Goal: Complete application form

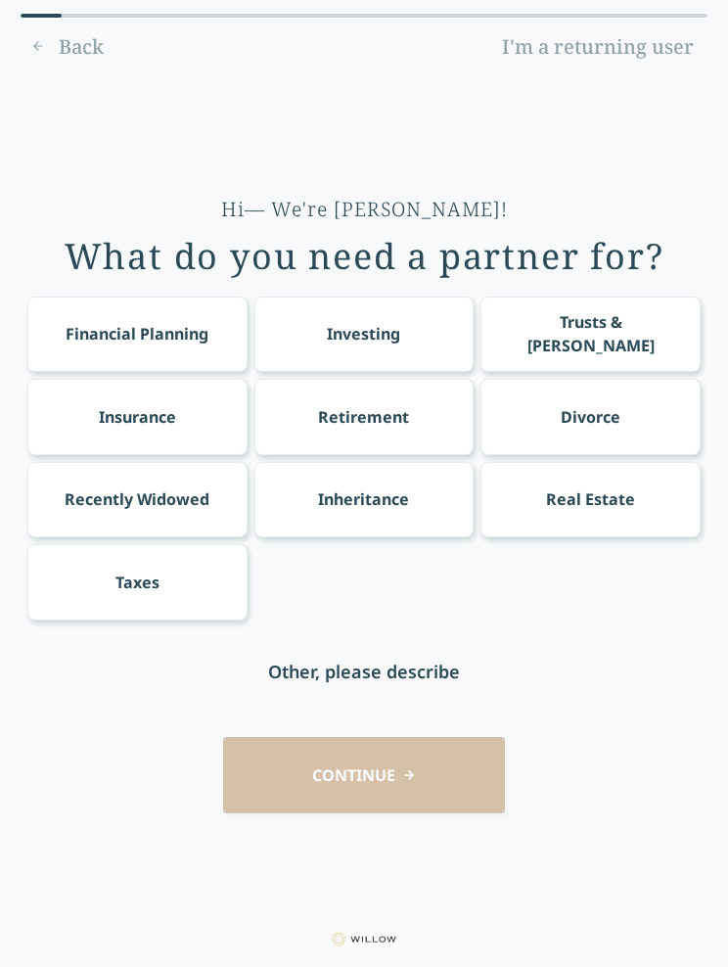
click at [392, 411] on div "Retirement" at bounding box center [363, 416] width 91 height 23
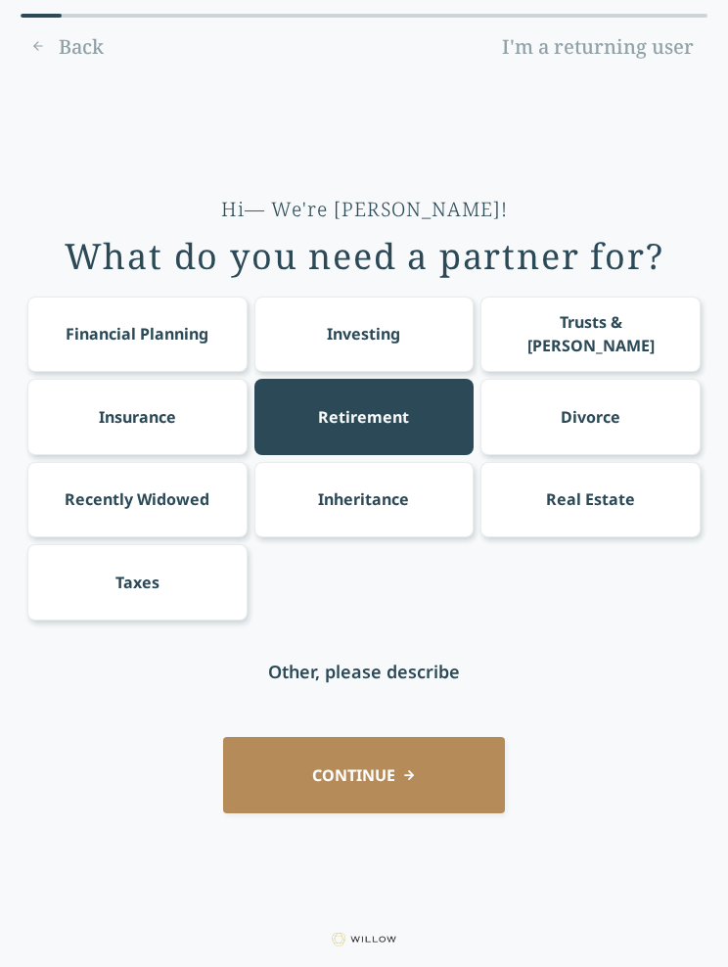
click at [410, 774] on button "CONTINUE" at bounding box center [364, 774] width 282 height 75
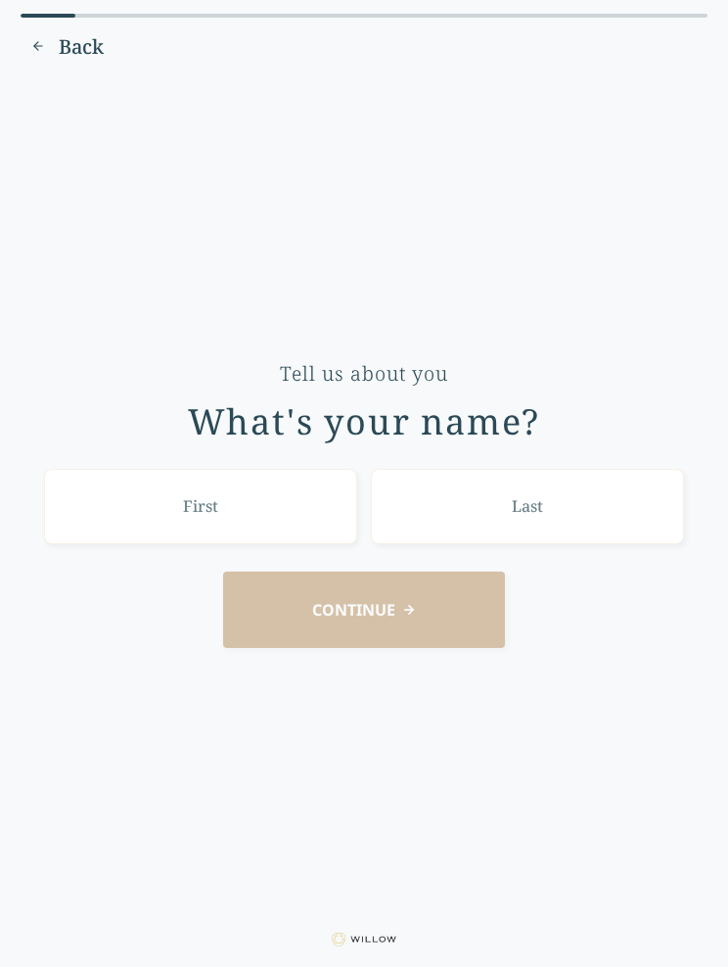
click at [251, 491] on input "text" at bounding box center [200, 506] width 313 height 75
type input "Mark"
type input "Silver"
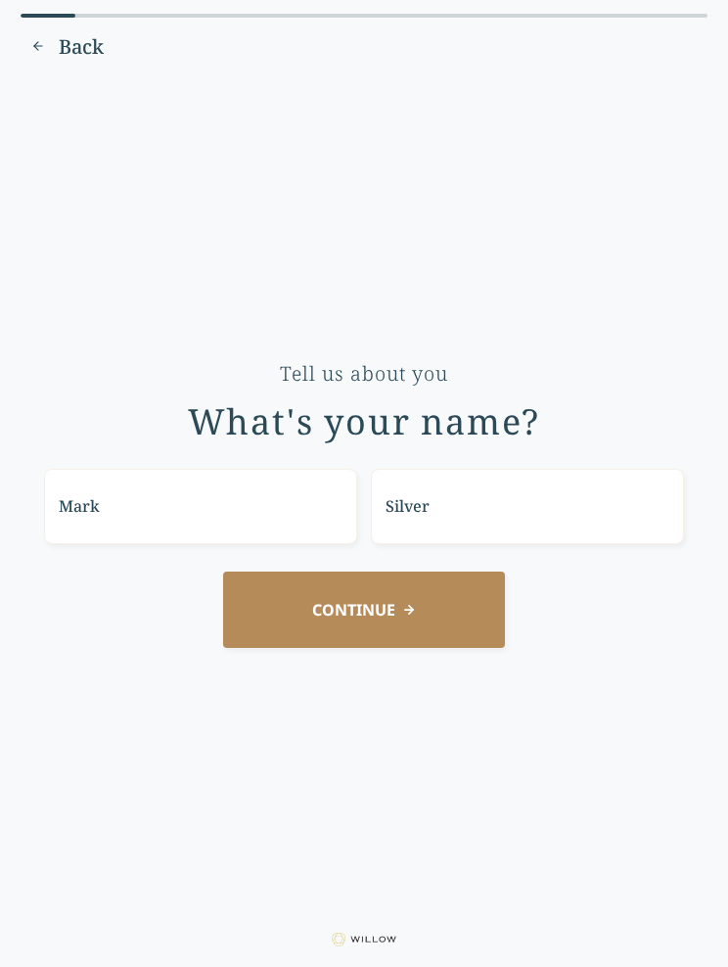
click at [406, 602] on button "CONTINUE" at bounding box center [364, 608] width 282 height 75
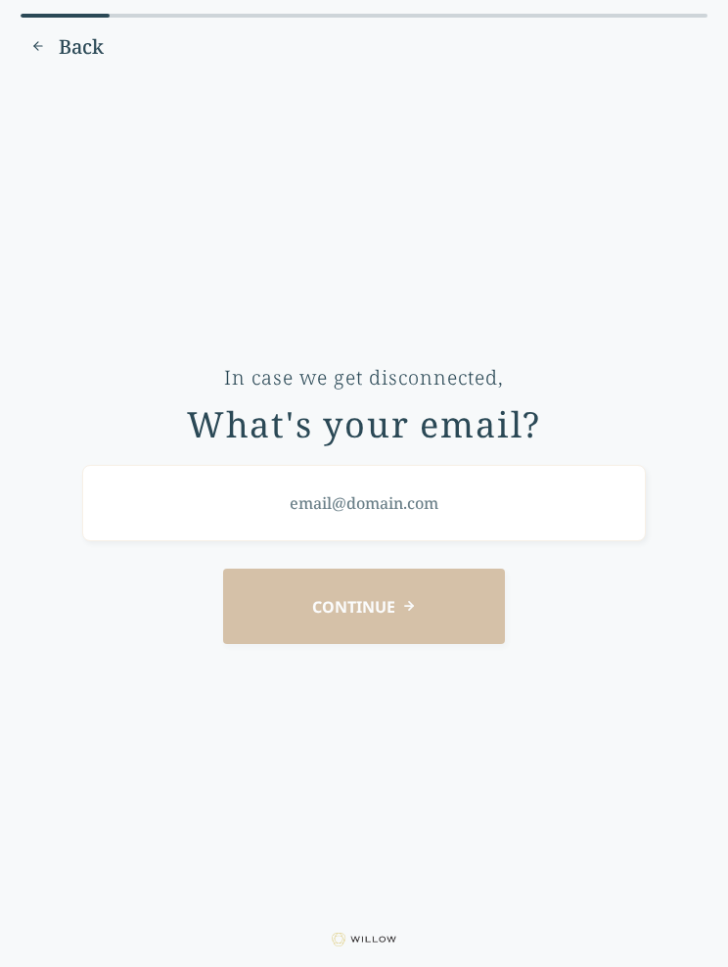
click at [418, 486] on input "email" at bounding box center [364, 502] width 564 height 75
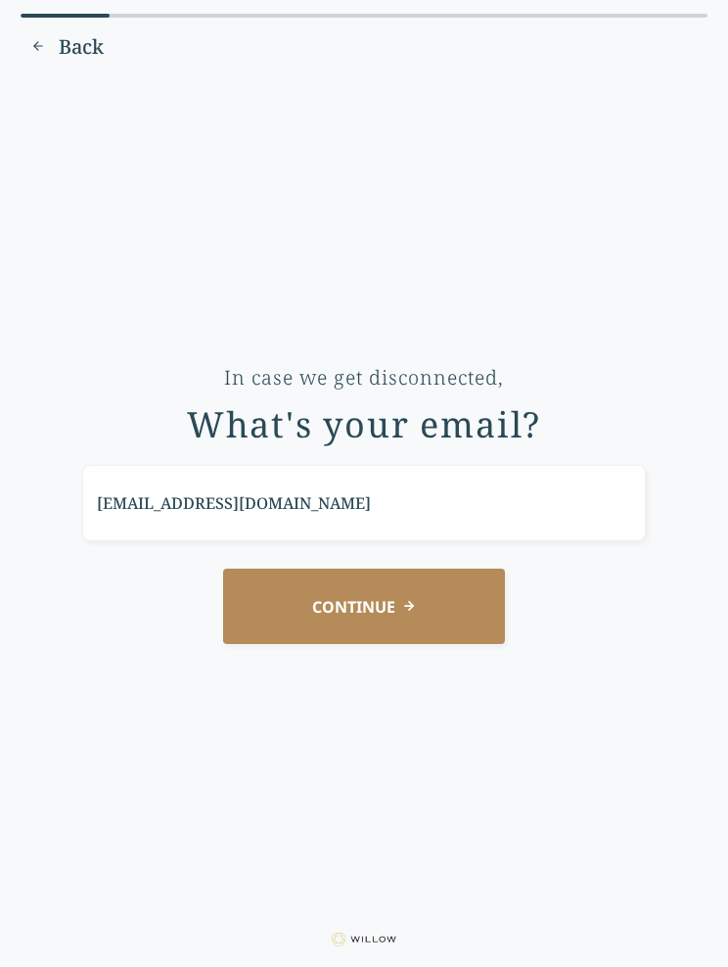
type input "[EMAIL_ADDRESS][DOMAIN_NAME]"
click at [423, 611] on button "CONTINUE" at bounding box center [364, 605] width 282 height 75
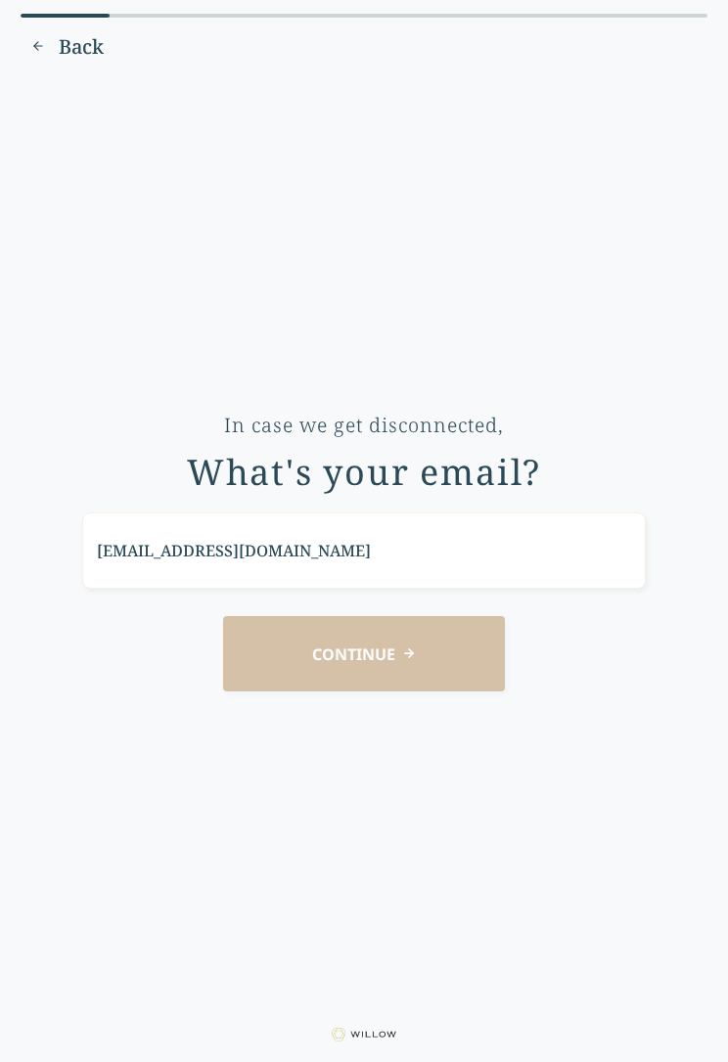
click at [384, 633] on div "CONTINUE" at bounding box center [363, 653] width 673 height 75
click at [80, 38] on span "Back" at bounding box center [81, 46] width 45 height 27
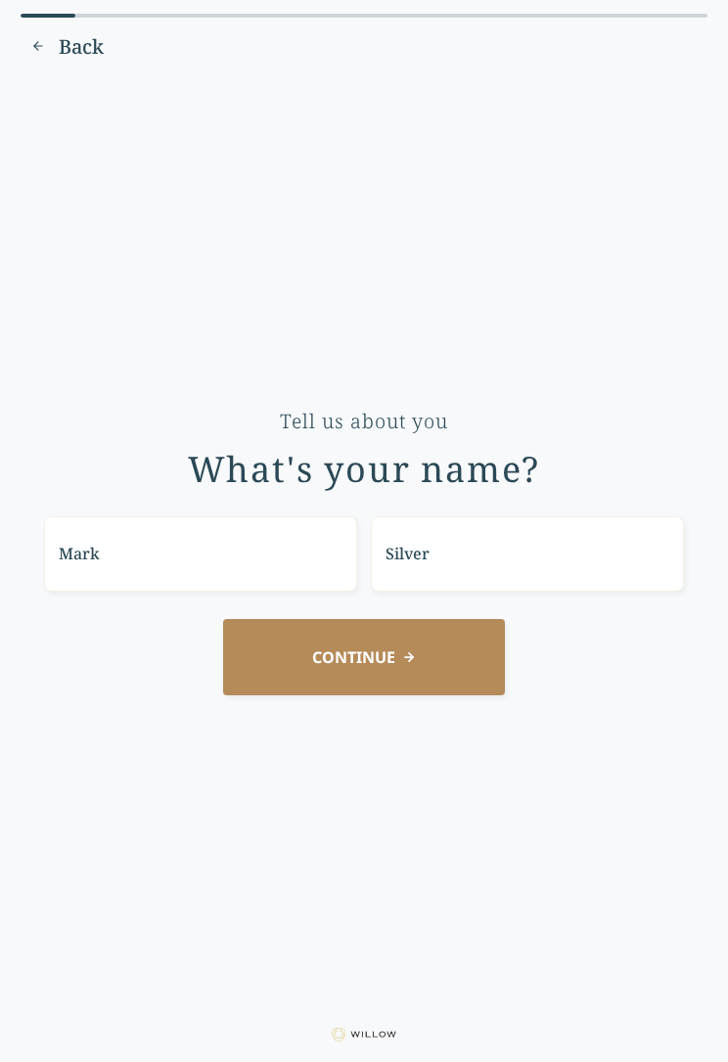
click at [412, 648] on button "CONTINUE" at bounding box center [364, 656] width 282 height 75
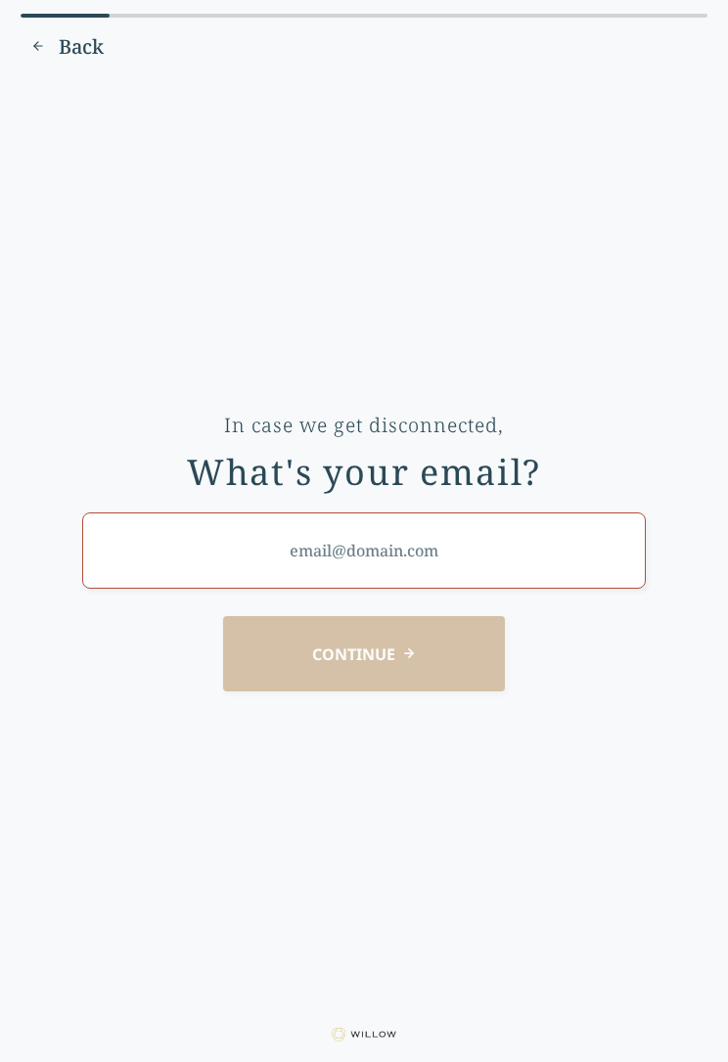
click at [321, 544] on input "email" at bounding box center [364, 550] width 564 height 75
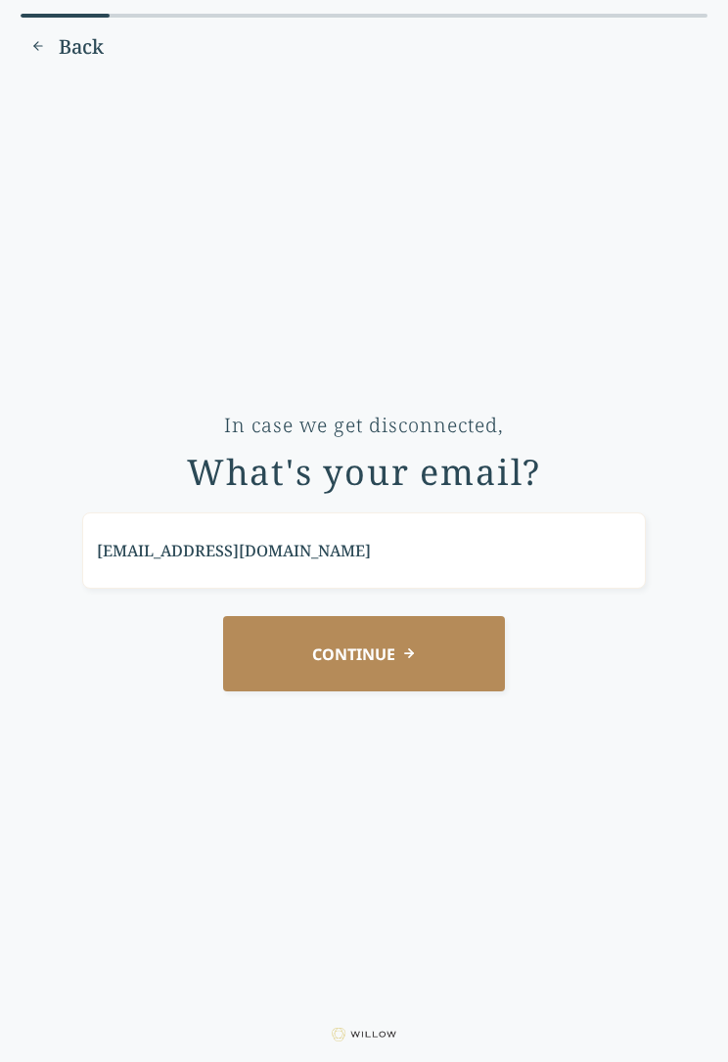
type input "[EMAIL_ADDRESS][DOMAIN_NAME]"
click at [405, 646] on button "CONTINUE" at bounding box center [364, 653] width 282 height 75
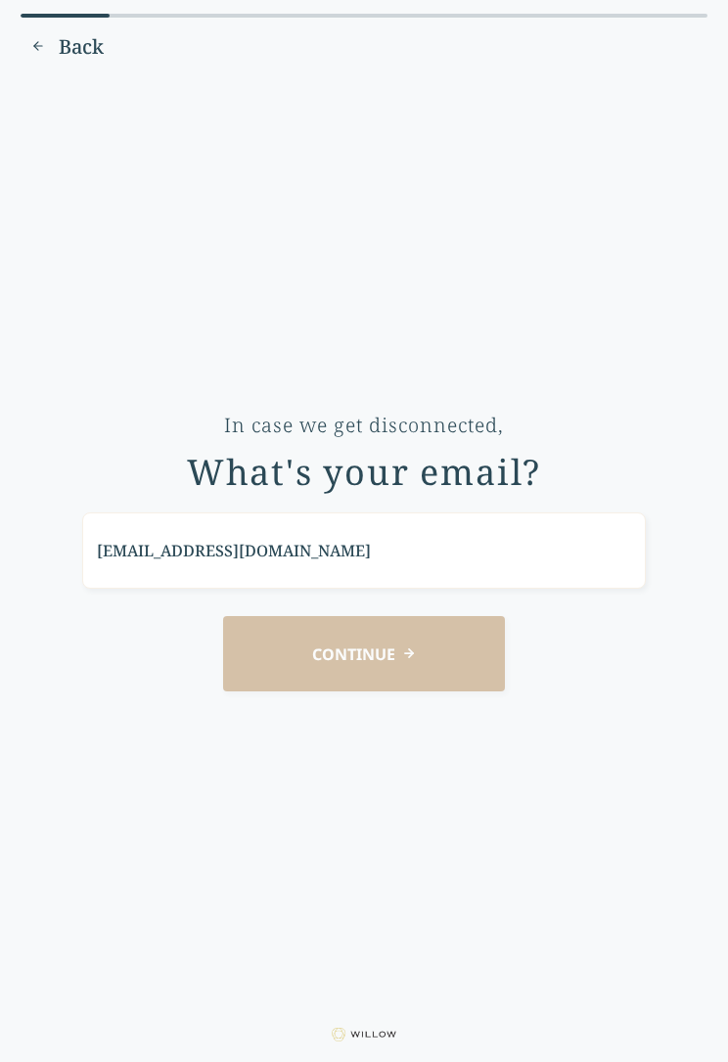
click at [97, 55] on span "Back" at bounding box center [81, 46] width 45 height 27
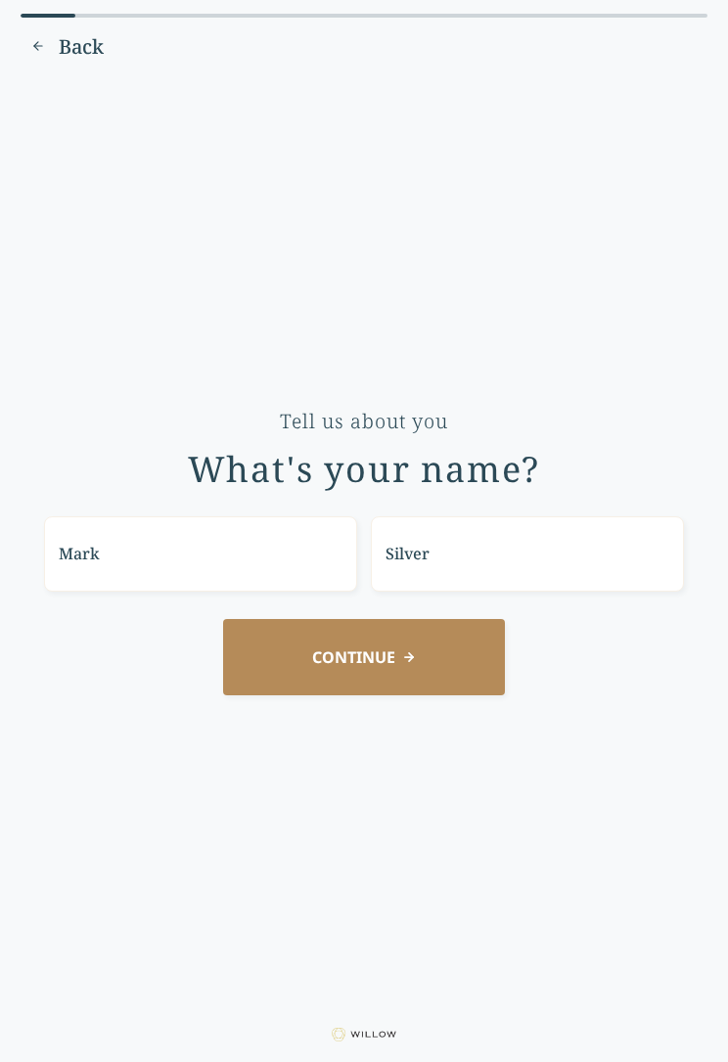
click at [68, 38] on span "Back" at bounding box center [81, 46] width 45 height 27
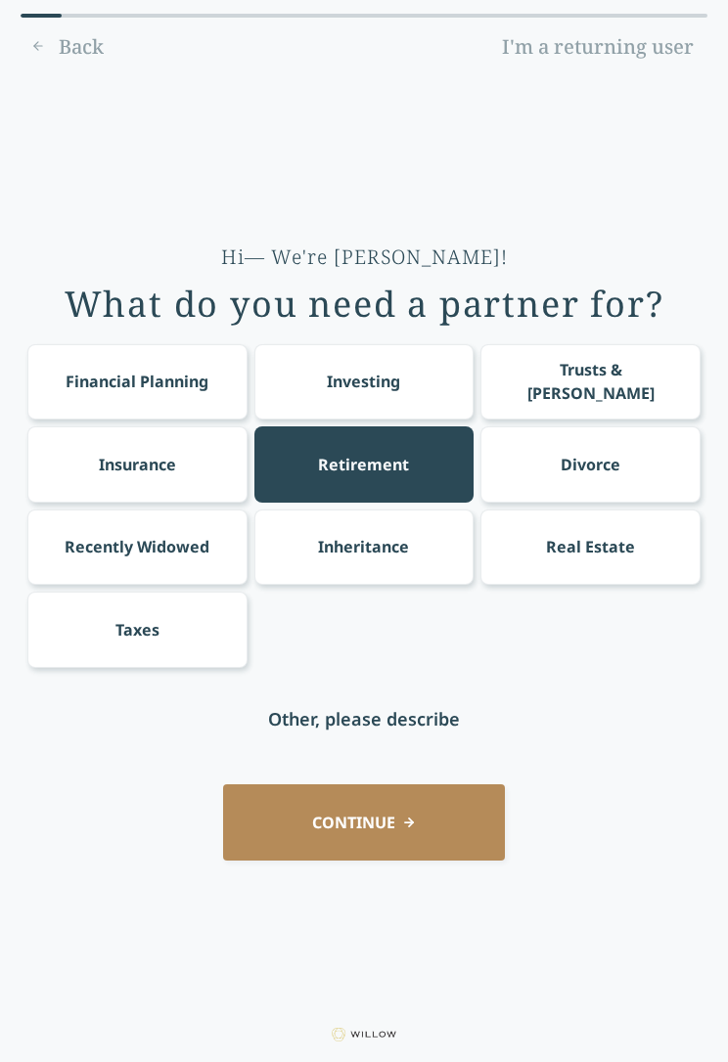
click at [87, 48] on div "Back I'm a returning user" at bounding box center [364, 46] width 687 height 31
